Goal: Check status: Check status

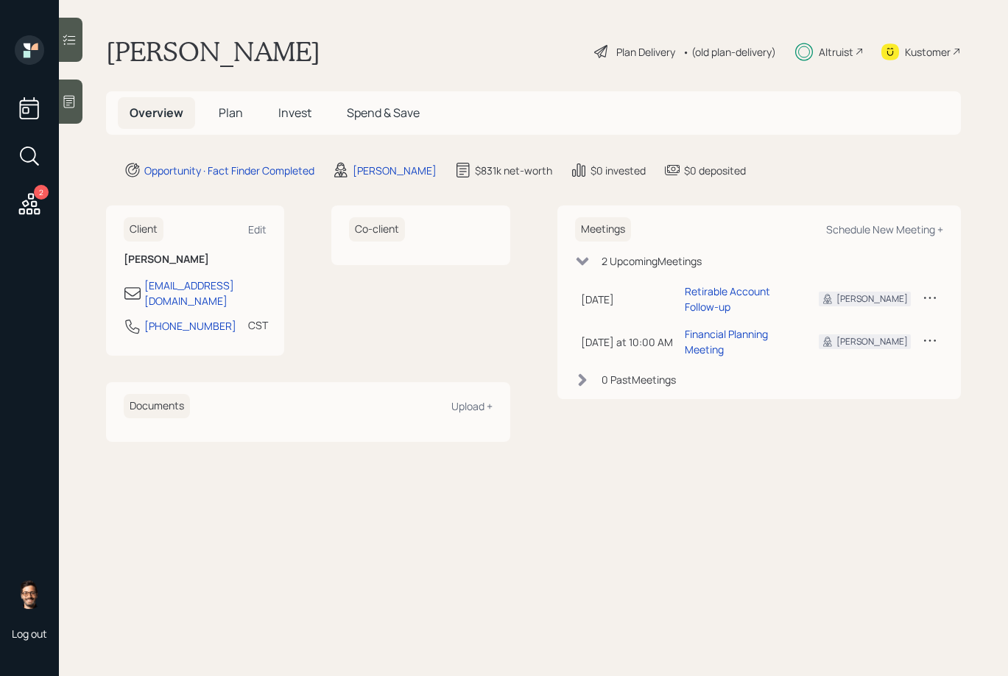
click at [287, 118] on span "Invest" at bounding box center [294, 113] width 33 height 16
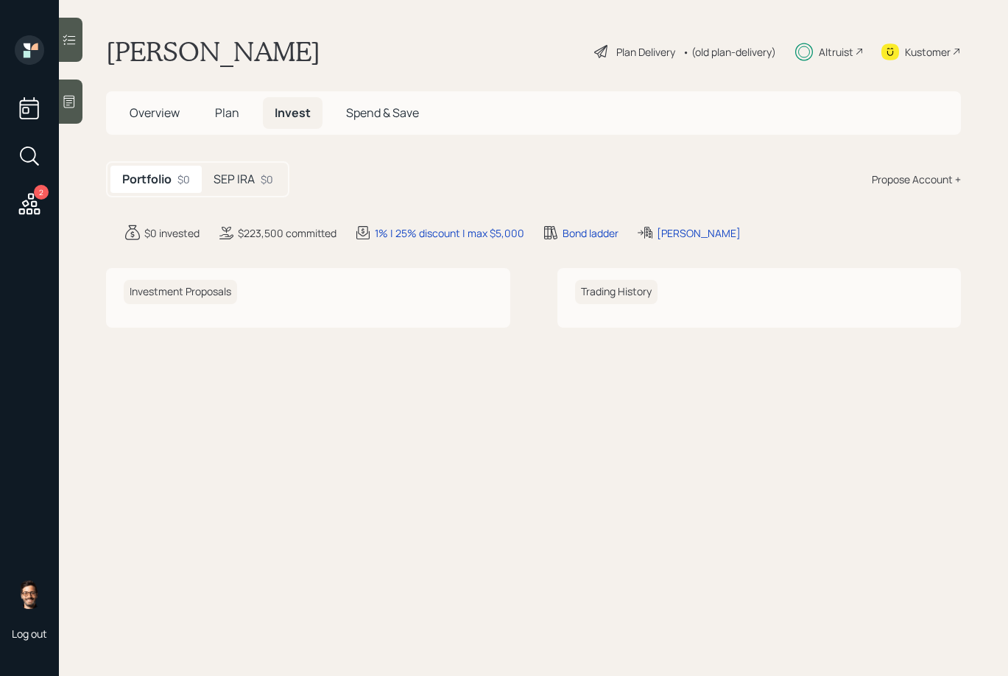
click at [241, 176] on h5 "SEP IRA" at bounding box center [233, 179] width 41 height 14
